Goal: Transaction & Acquisition: Purchase product/service

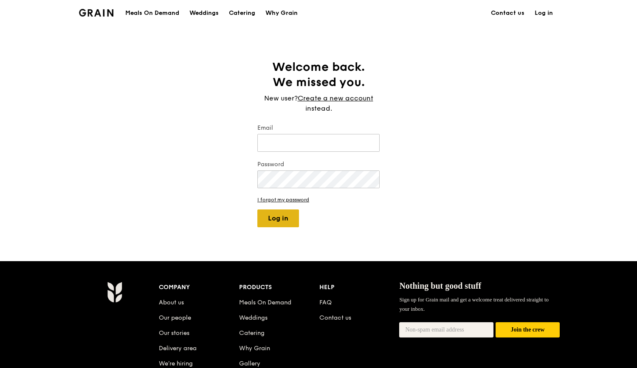
type input "[EMAIL_ADDRESS][DOMAIN_NAME]"
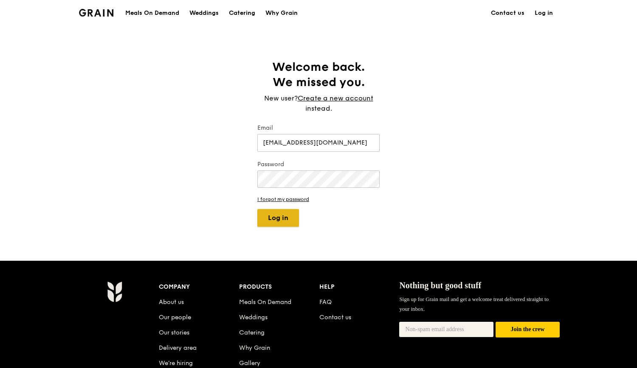
click at [284, 222] on button "Log in" at bounding box center [278, 218] width 42 height 18
select select "100"
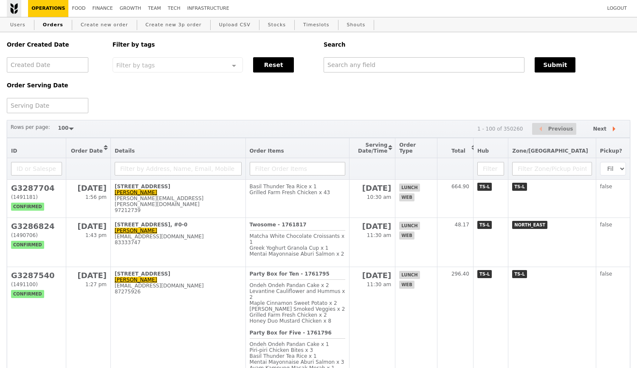
click at [17, 11] on img at bounding box center [14, 8] width 8 height 11
click at [614, 6] on link "Logout" at bounding box center [617, 8] width 26 height 17
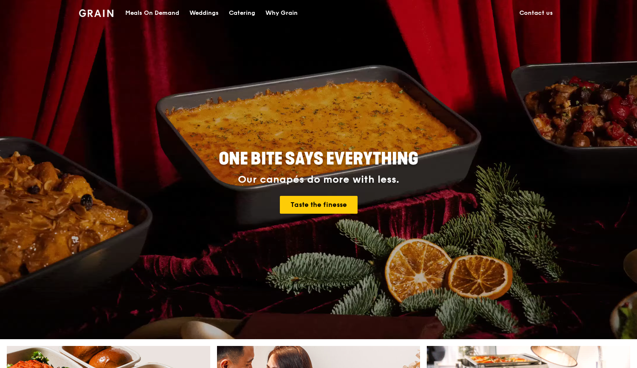
click at [168, 18] on div "Meals On Demand" at bounding box center [152, 12] width 54 height 25
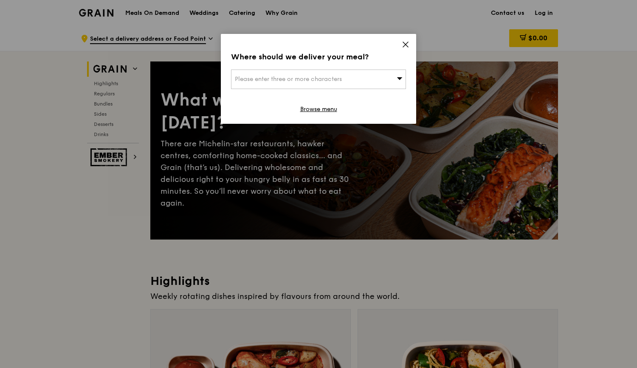
click at [331, 81] on span "Please enter three or more characters" at bounding box center [288, 79] width 107 height 7
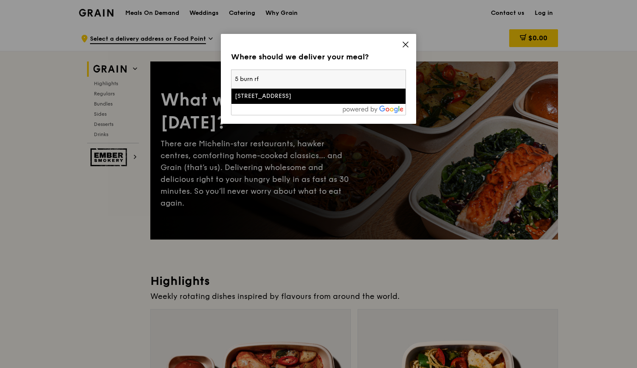
type input "5 burn rf"
click at [320, 95] on div "[STREET_ADDRESS]" at bounding box center [298, 96] width 126 height 8
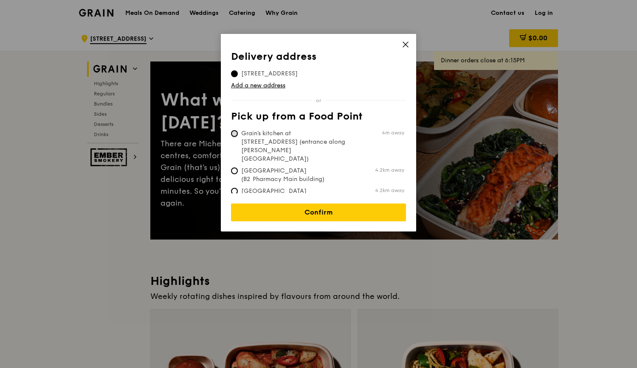
click at [233, 136] on input "Grain's kitchen at [STREET_ADDRESS] (entrance along [PERSON_NAME][GEOGRAPHIC_DA…" at bounding box center [234, 133] width 7 height 7
radio input "true"
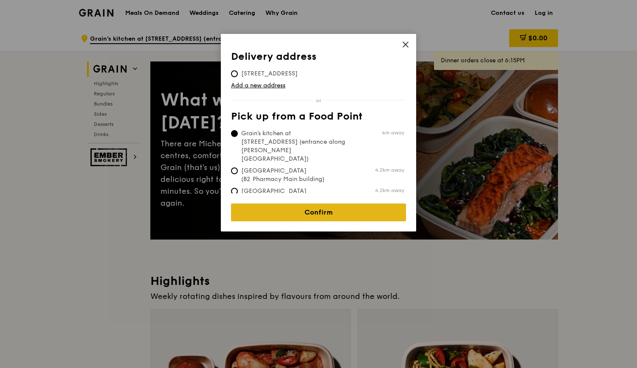
click at [318, 204] on link "Confirm" at bounding box center [318, 213] width 175 height 18
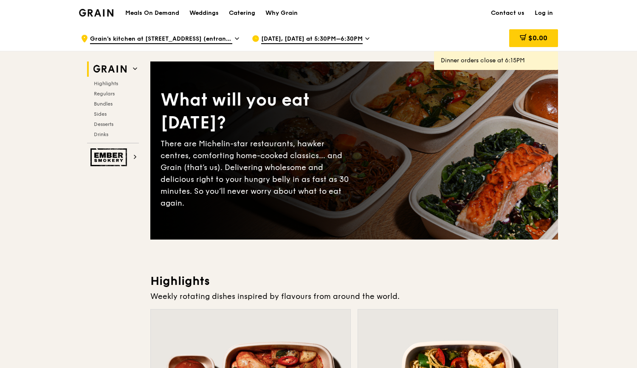
scroll to position [0, 0]
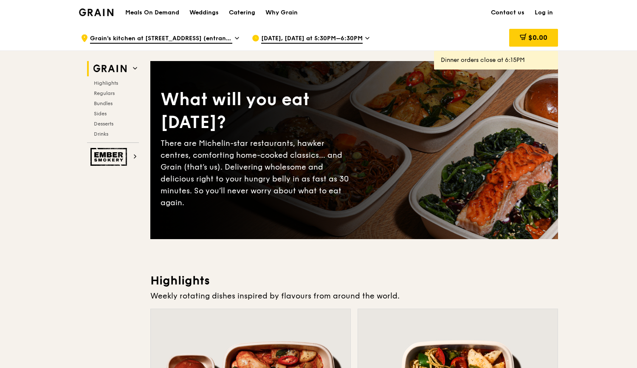
click at [340, 30] on div "[DATE], [DATE] at 5:30PM–6:30PM" at bounding box center [330, 37] width 157 height 25
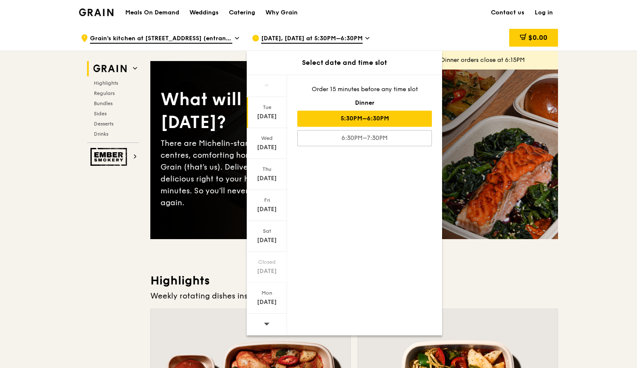
click at [337, 39] on span "[DATE], [DATE] at 5:30PM–6:30PM" at bounding box center [311, 38] width 101 height 9
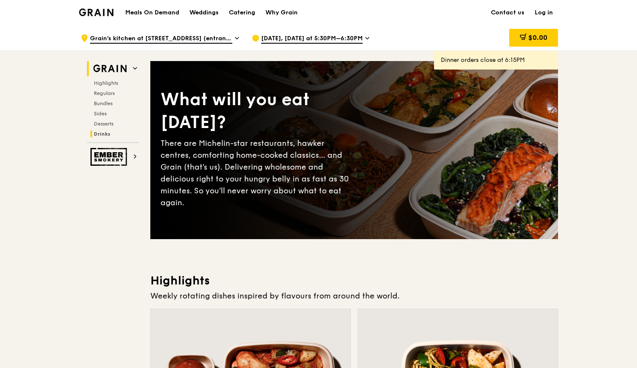
click at [108, 131] on span "Drinks" at bounding box center [102, 134] width 17 height 6
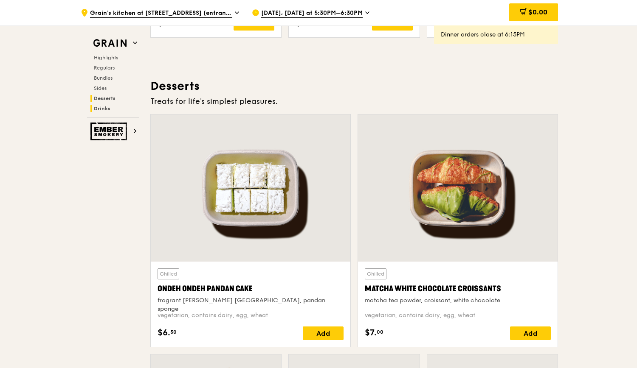
scroll to position [2931, 0]
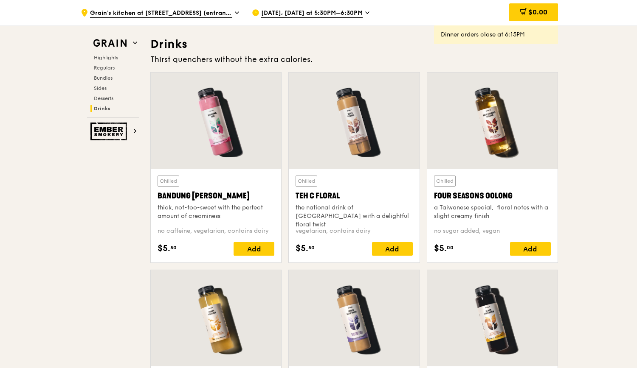
click at [313, 13] on span "[DATE], [DATE] at 5:30PM–6:30PM" at bounding box center [311, 13] width 101 height 9
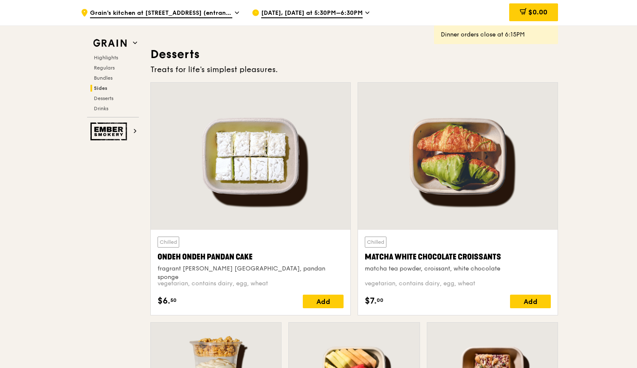
scroll to position [2405, 0]
click at [321, 301] on div "Add" at bounding box center [323, 302] width 41 height 14
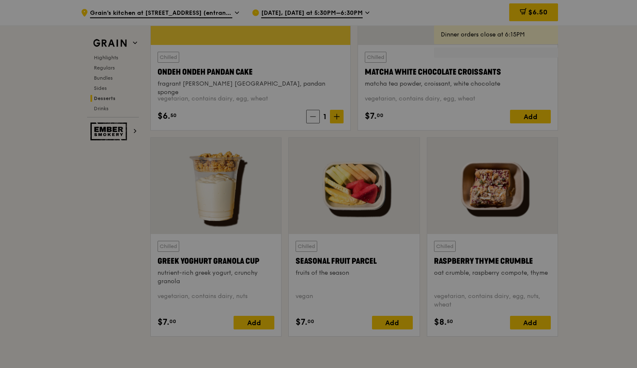
scroll to position [2596, 0]
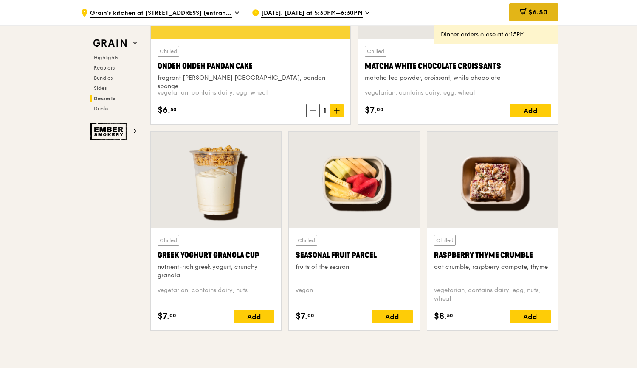
click at [543, 14] on span "$6.50" at bounding box center [537, 12] width 19 height 8
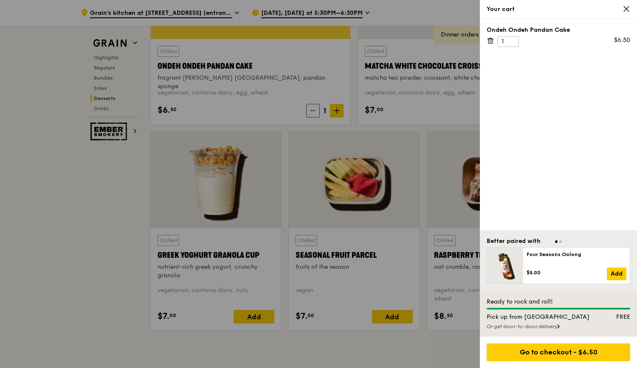
click at [490, 40] on icon at bounding box center [490, 41] width 8 height 8
